Goal: Information Seeking & Learning: Check status

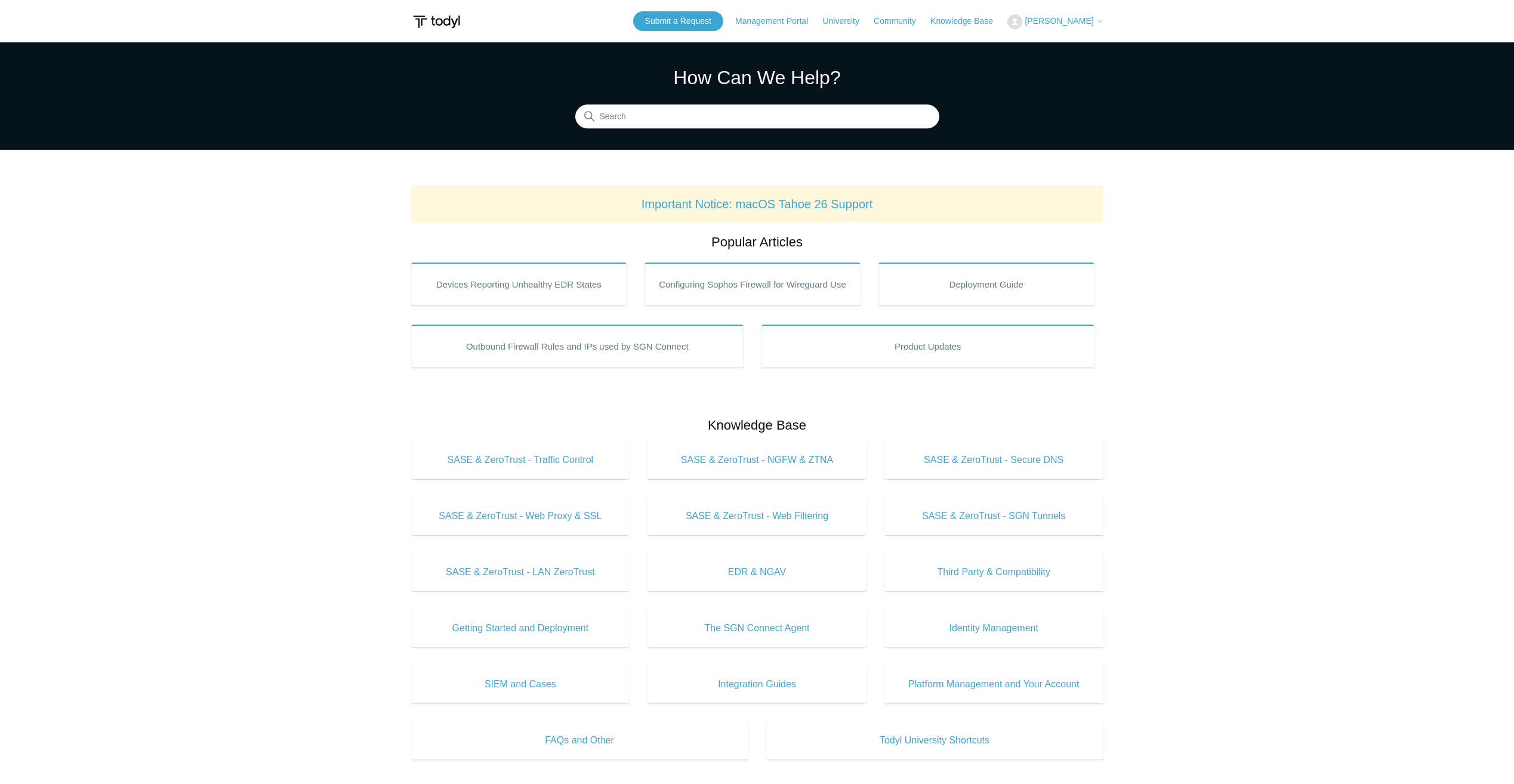
click at [1089, 24] on span "[PERSON_NAME]" at bounding box center [1058, 21] width 68 height 10
click at [1078, 41] on link "My Support Requests" at bounding box center [1066, 47] width 116 height 21
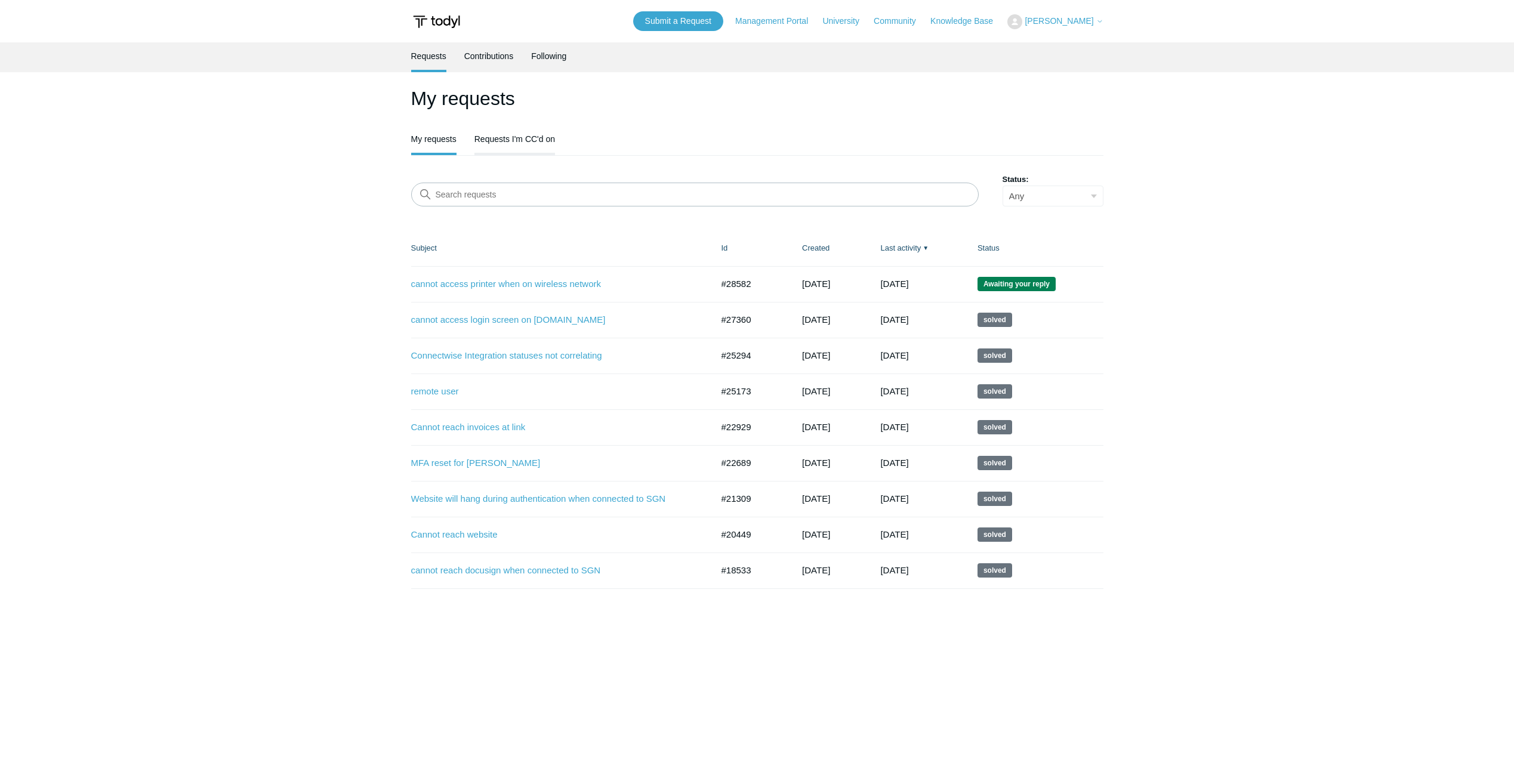
click at [506, 137] on link "Requests I'm CC'd on" at bounding box center [515, 138] width 81 height 25
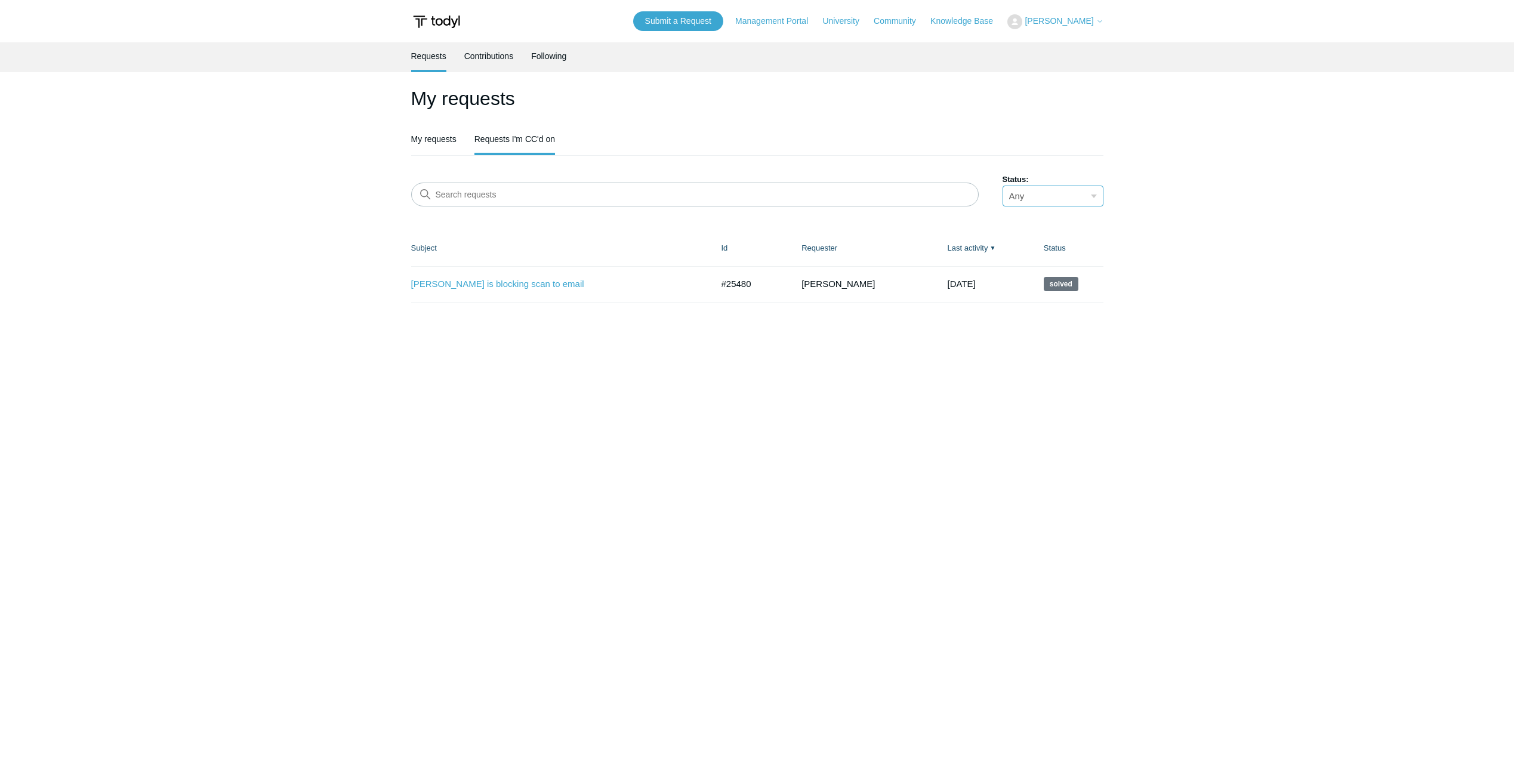
click at [1054, 196] on select "Any Open Awaiting your reply Solved" at bounding box center [1053, 196] width 101 height 21
drag, startPoint x: 912, startPoint y: 379, endPoint x: 905, endPoint y: 377, distance: 7.3
click at [912, 379] on main "Requests Contributions Following My requests My requests Requests I'm CC'd on S…" at bounding box center [757, 395] width 1514 height 706
click at [441, 137] on link "My requests" at bounding box center [433, 138] width 45 height 25
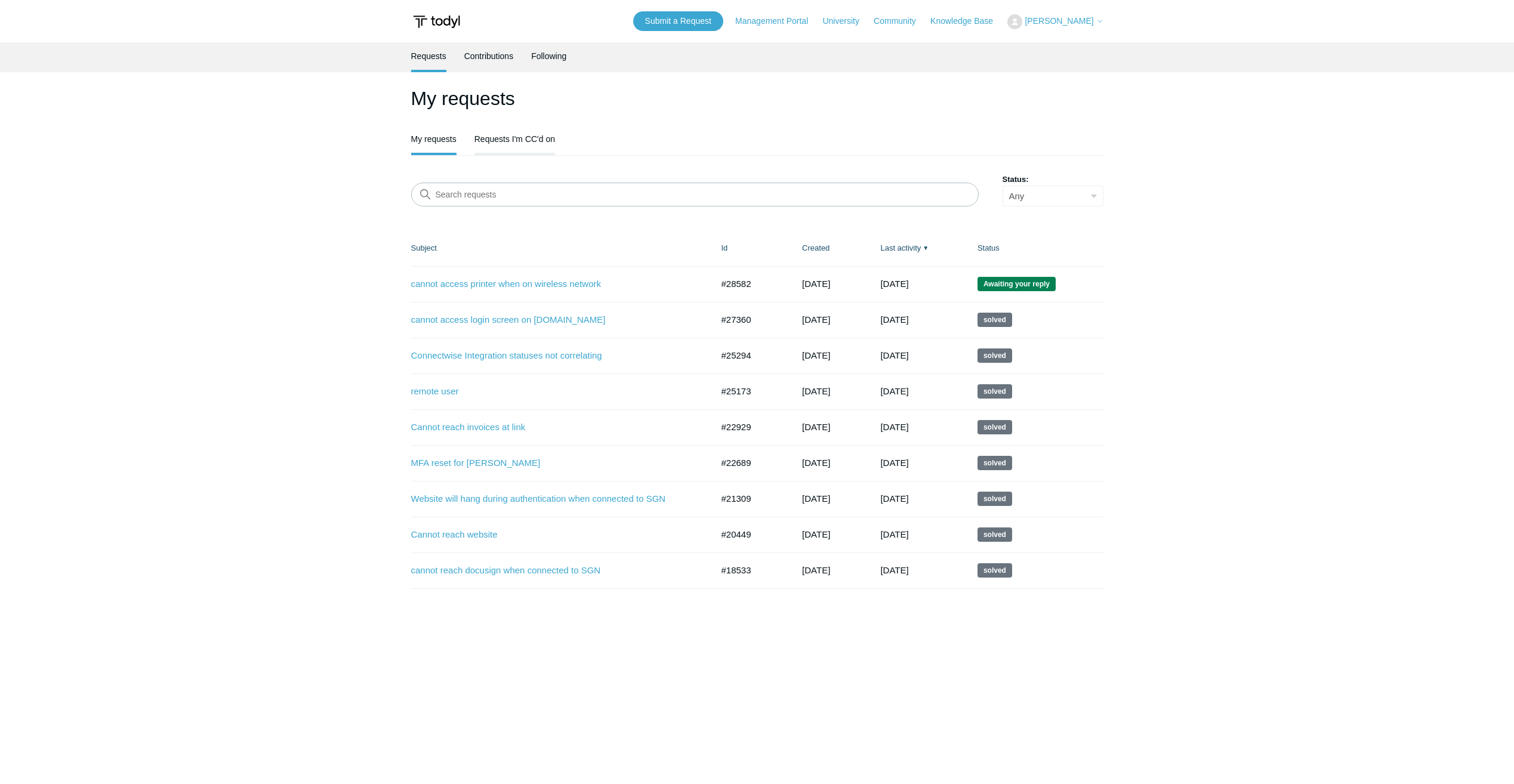
click at [520, 129] on link "Requests I'm CC'd on" at bounding box center [515, 138] width 81 height 25
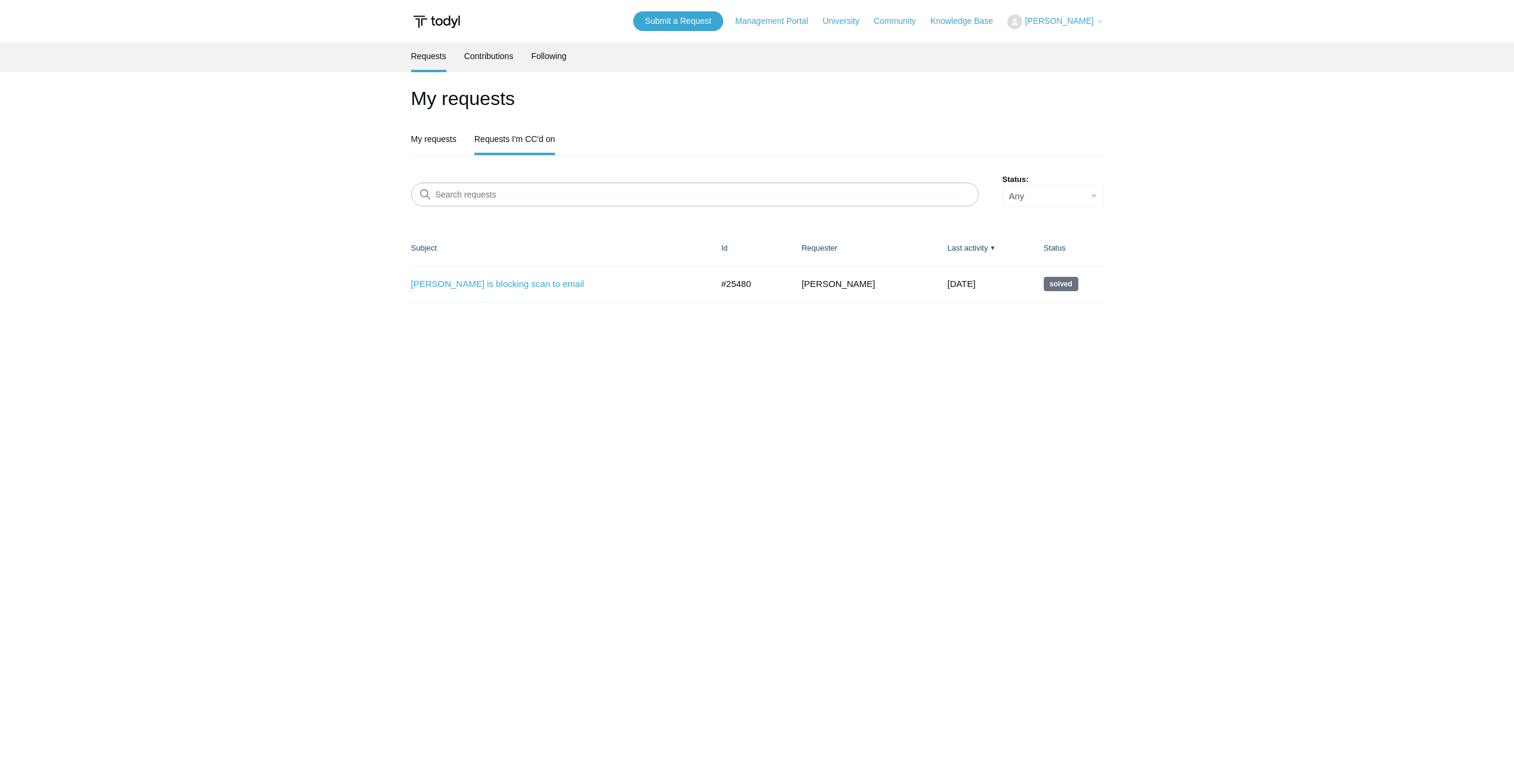
click at [1090, 18] on span "[PERSON_NAME]" at bounding box center [1058, 21] width 68 height 10
click at [857, 22] on link "University" at bounding box center [847, 21] width 49 height 12
